Goal: Information Seeking & Learning: Learn about a topic

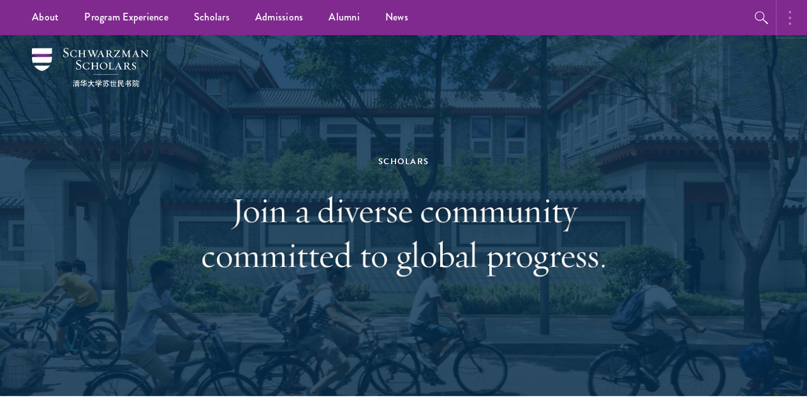
click at [792, 20] on button "button" at bounding box center [793, 17] width 28 height 35
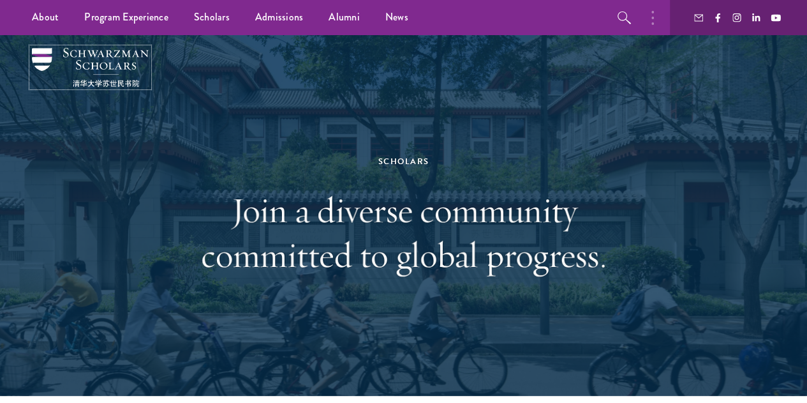
click at [45, 75] on img at bounding box center [90, 67] width 117 height 39
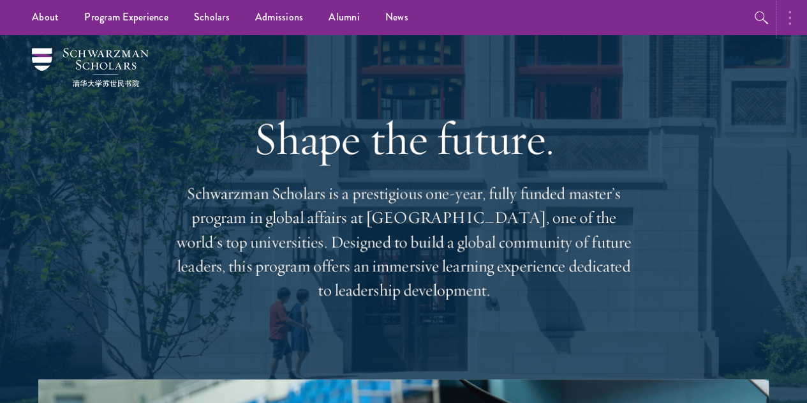
click at [791, 22] on button "button" at bounding box center [793, 17] width 28 height 35
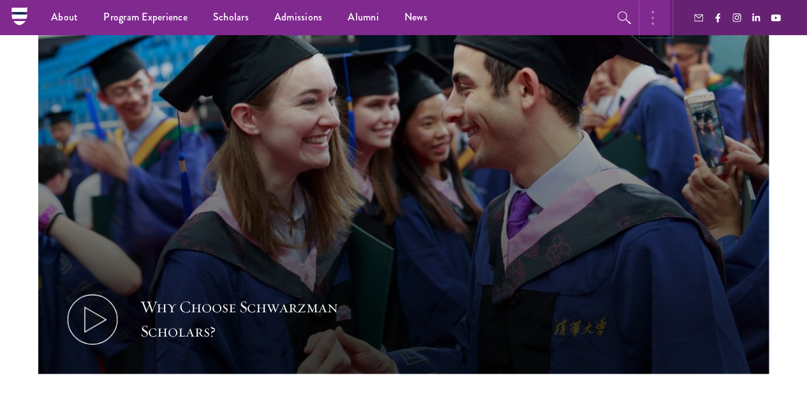
scroll to position [308, 0]
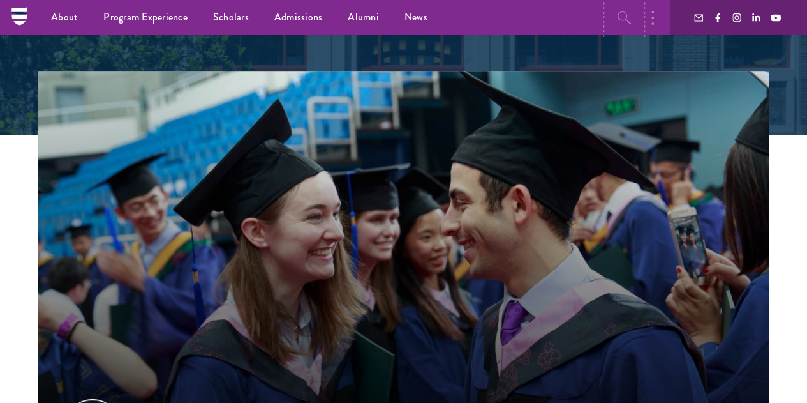
click at [628, 15] on icon "button" at bounding box center [624, 17] width 15 height 15
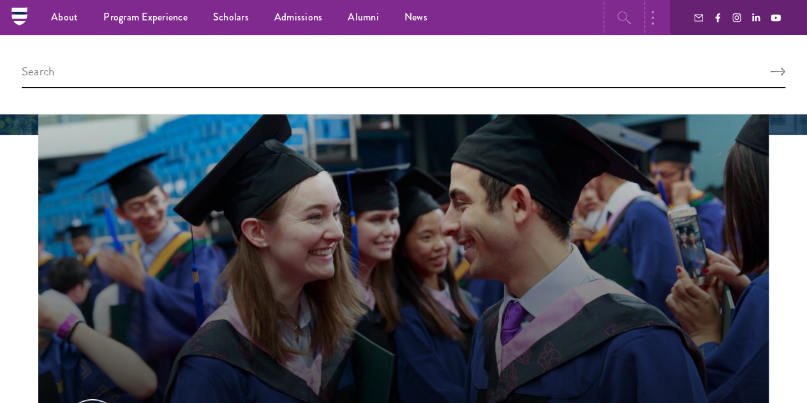
click at [607, 0] on button "button" at bounding box center [624, 17] width 35 height 35
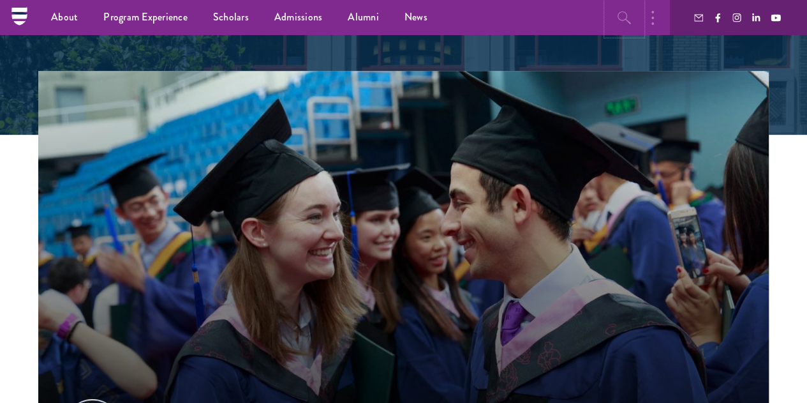
click at [628, 15] on icon "button" at bounding box center [624, 17] width 15 height 15
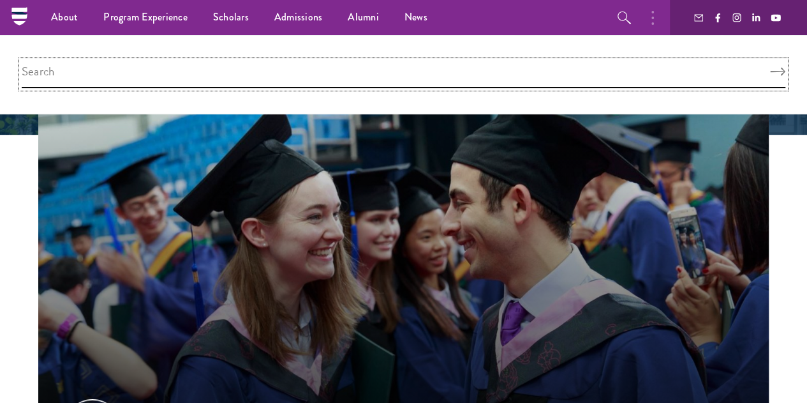
click at [505, 67] on input "search" at bounding box center [404, 74] width 764 height 27
type input "apply"
click at [770, 68] on button "Search" at bounding box center [777, 72] width 15 height 9
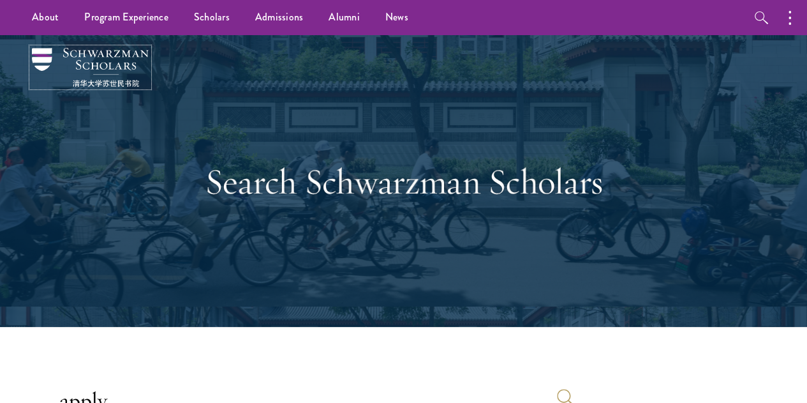
click at [35, 71] on img at bounding box center [90, 67] width 117 height 39
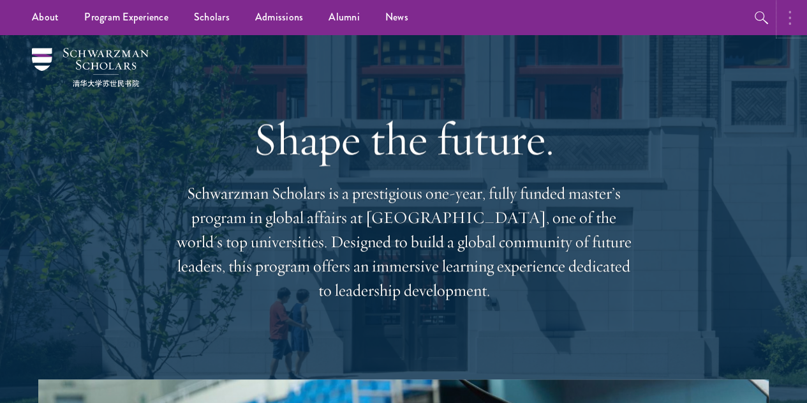
click at [791, 13] on button "button" at bounding box center [793, 17] width 28 height 35
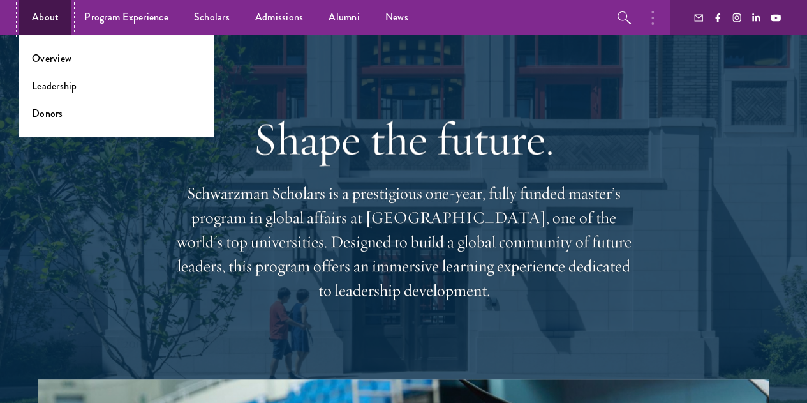
click at [49, 18] on link "About" at bounding box center [45, 17] width 52 height 35
